Goal: Information Seeking & Learning: Learn about a topic

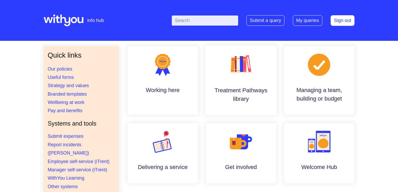
click at [242, 75] on icon ".cls-1{fill:#f89b22;}.cls-1,.cls-2,.cls-3,.cls-4,.cls-5,.cls-6,.cls-7{stroke-wi…" at bounding box center [241, 65] width 26 height 26
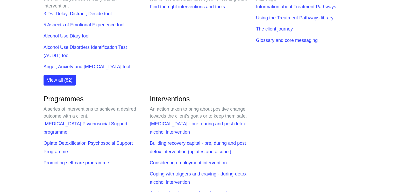
scroll to position [109, 0]
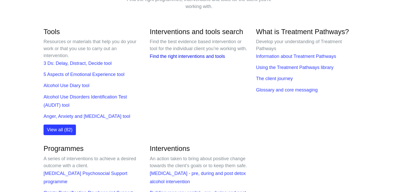
click at [186, 59] on link "Find the right interventions and tools" at bounding box center [187, 56] width 75 height 5
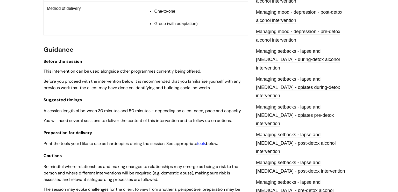
scroll to position [408, 0]
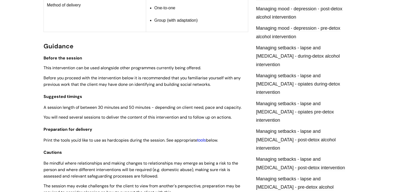
click at [204, 143] on link "tools" at bounding box center [201, 140] width 9 height 4
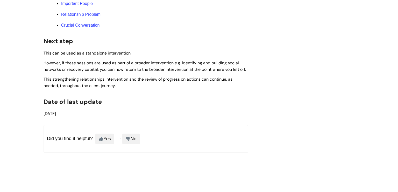
scroll to position [1557, 0]
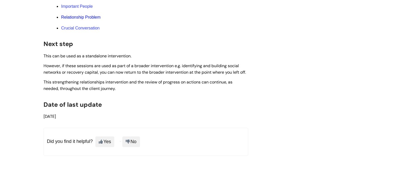
click at [93, 19] on link "Relationship Problem" at bounding box center [80, 17] width 39 height 4
click at [88, 30] on link "Crucial Conversation" at bounding box center [80, 28] width 39 height 4
click at [88, 9] on link "Important People" at bounding box center [77, 6] width 32 height 4
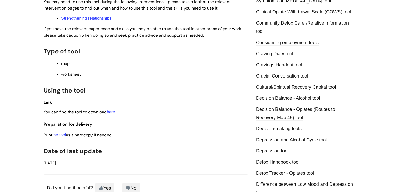
scroll to position [191, 0]
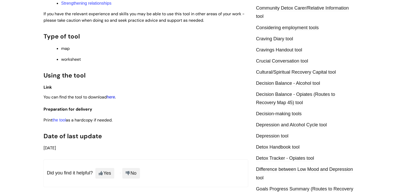
click at [115, 97] on link "here" at bounding box center [111, 97] width 8 height 4
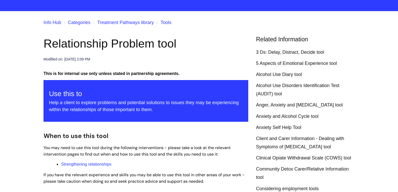
scroll to position [14, 0]
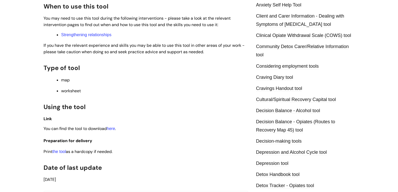
scroll to position [154, 0]
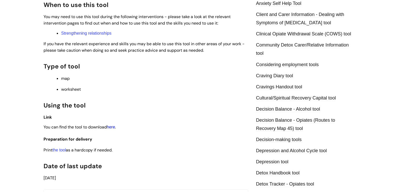
click at [115, 129] on link "here" at bounding box center [111, 127] width 8 height 4
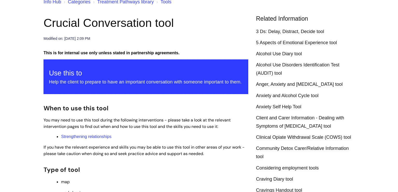
scroll to position [0, 0]
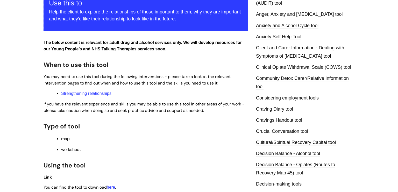
scroll to position [121, 0]
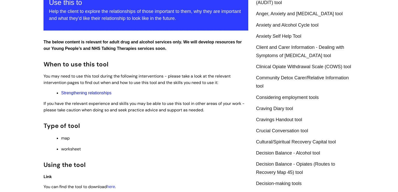
click at [105, 95] on link "Strengthening relationships" at bounding box center [86, 93] width 50 height 4
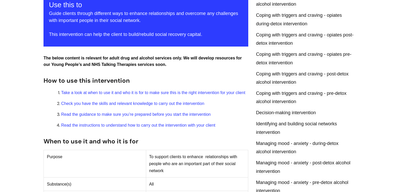
scroll to position [137, 0]
click at [134, 92] on link "Take a look at when to use it and who it is for to make sure this is the right …" at bounding box center [153, 92] width 184 height 4
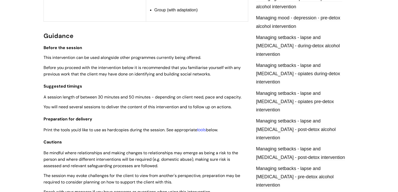
scroll to position [419, 0]
click at [205, 132] on link "tools" at bounding box center [201, 130] width 9 height 4
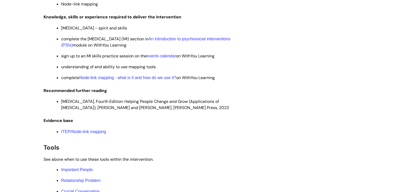
scroll to position [1389, 0]
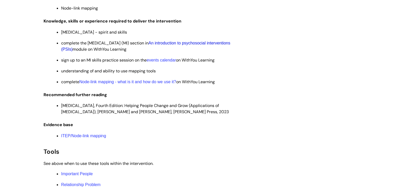
click at [200, 52] on link "An introduction to psychosocial interventions (PSIs)" at bounding box center [145, 46] width 169 height 11
